Goal: Task Accomplishment & Management: Complete application form

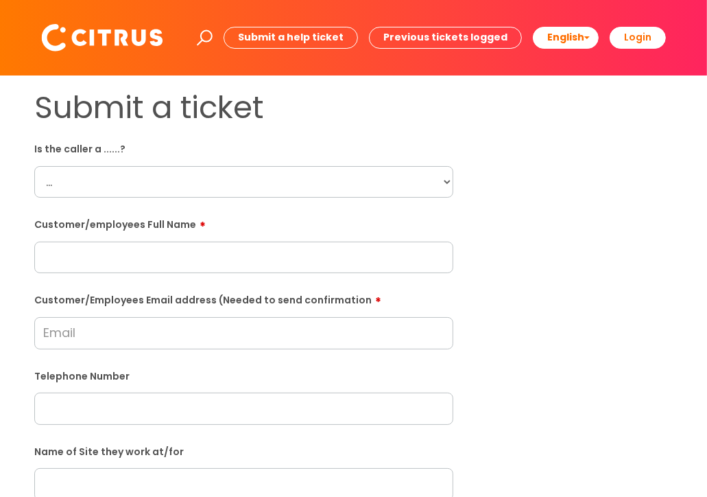
click at [449, 186] on select "... Citrus Customer Citrus Employee [DEMOGRAPHIC_DATA] Supplier" at bounding box center [243, 182] width 419 height 32
select select "Citrus Employee"
click at [34, 166] on select "... Citrus Customer Citrus Employee [DEMOGRAPHIC_DATA] Supplier" at bounding box center [243, 182] width 419 height 32
click at [272, 252] on input "text" at bounding box center [243, 257] width 419 height 32
type input "[PERSON_NAME]"
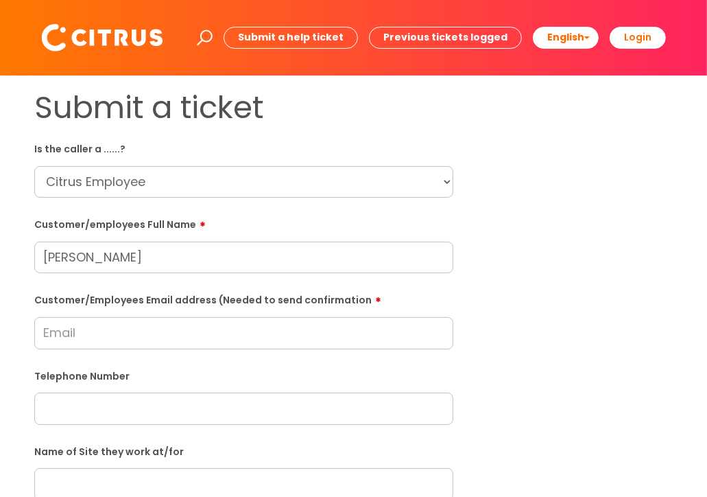
click at [179, 404] on input "text" at bounding box center [243, 408] width 419 height 32
type input "07304048948"
click at [132, 331] on input "Customer/Employees Email address (Needed to send confirmation" at bounding box center [243, 333] width 419 height 32
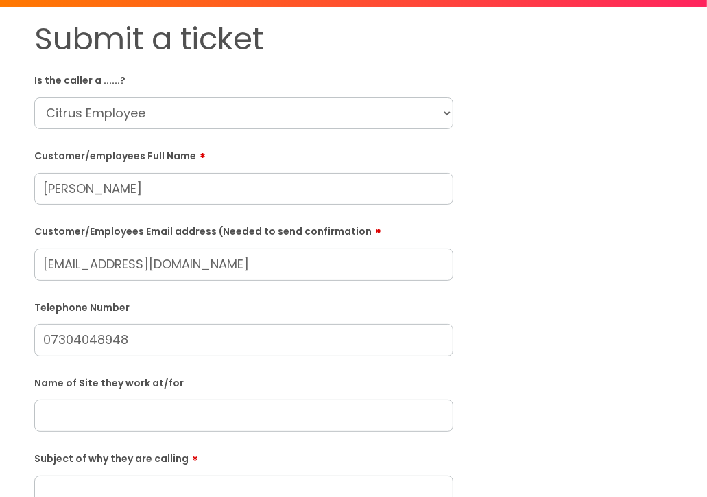
type input "[EMAIL_ADDRESS][DOMAIN_NAME]"
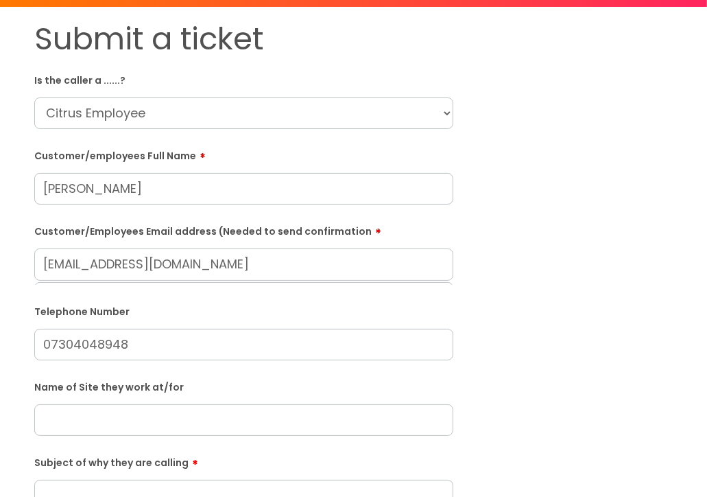
click at [230, 408] on div "Name of Site they work at/for" at bounding box center [243, 405] width 419 height 60
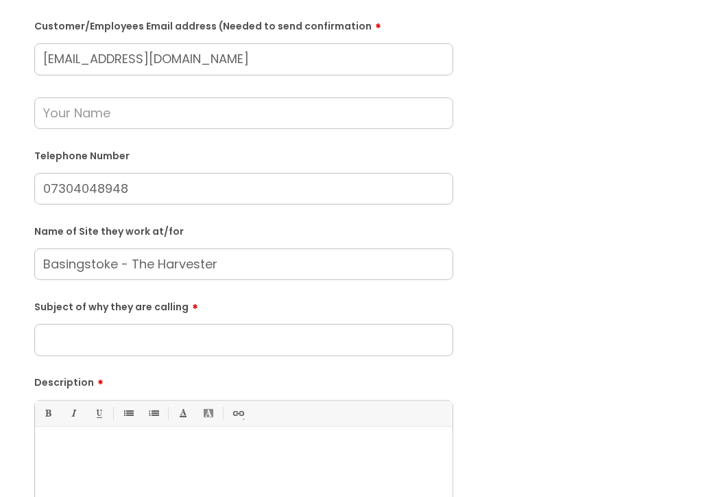
scroll to position [274, 0]
type input "Basingstoke - The Harvester"
click at [181, 340] on input "Subject of why they are calling" at bounding box center [243, 339] width 419 height 32
drag, startPoint x: 135, startPoint y: 345, endPoint x: 180, endPoint y: 383, distance: 59.4
click at [182, 383] on label "Description" at bounding box center [243, 379] width 419 height 16
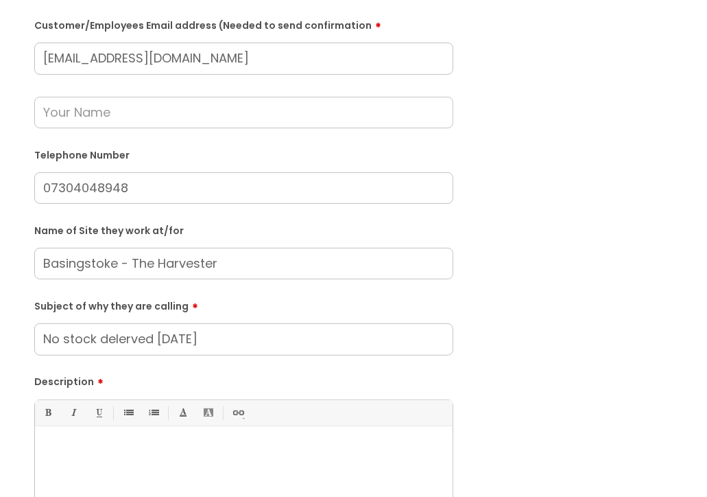
click at [130, 340] on input "No stock delerved [DATE]" at bounding box center [243, 339] width 419 height 32
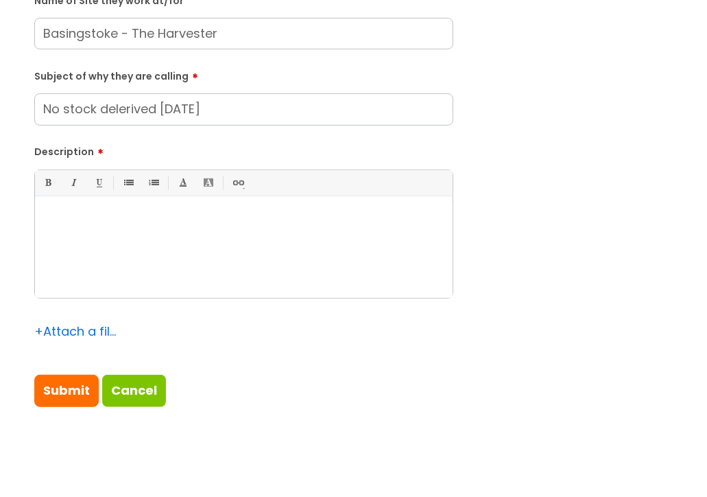
scroll to position [480, 0]
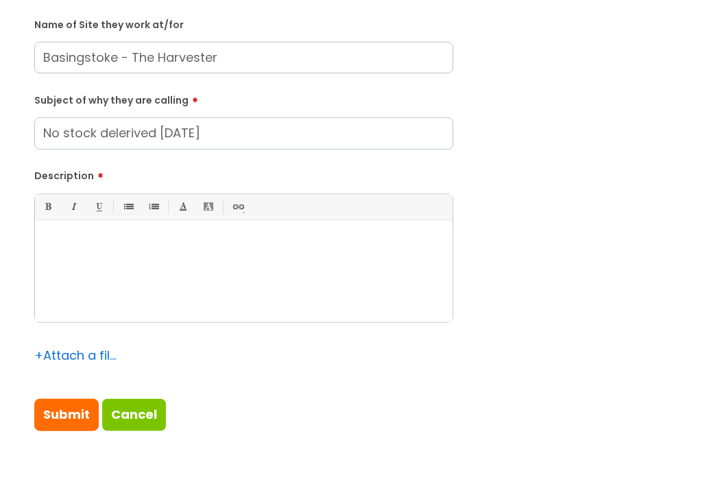
click at [121, 137] on input "No stock delerived [DATE]" at bounding box center [243, 133] width 419 height 32
type input "No stock delivered [DATE]"
click at [67, 246] on p at bounding box center [243, 243] width 397 height 12
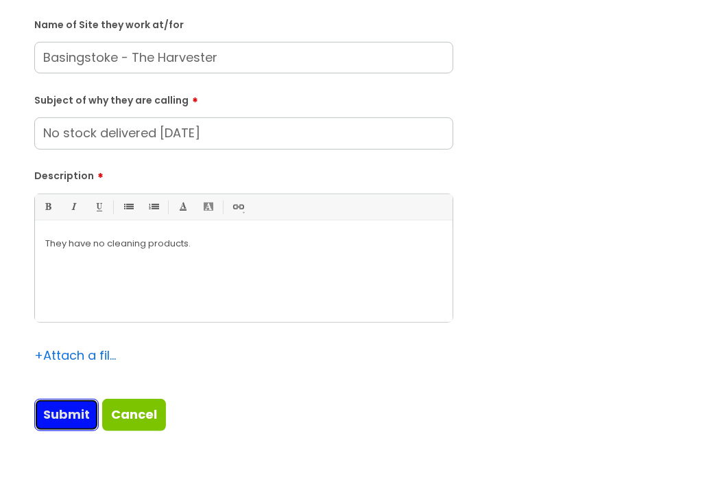
click at [60, 414] on input "Submit" at bounding box center [66, 415] width 64 height 32
type input "Please Wait..."
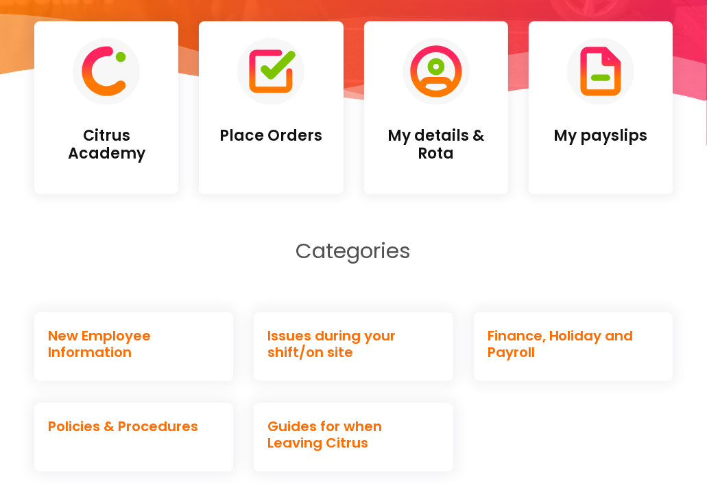
scroll to position [412, 0]
